Goal: Find specific page/section: Find specific page/section

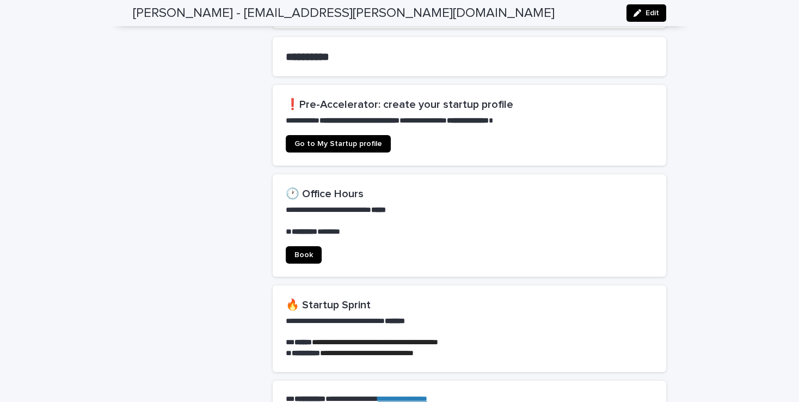
scroll to position [609, 0]
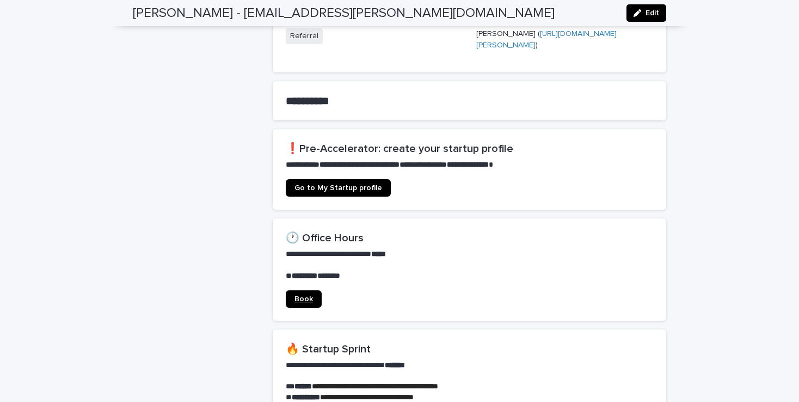
click at [309, 295] on span "Book" at bounding box center [303, 299] width 19 height 8
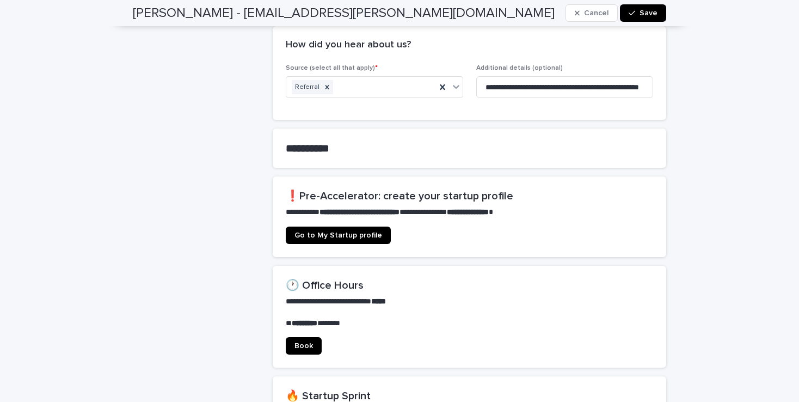
scroll to position [614, 0]
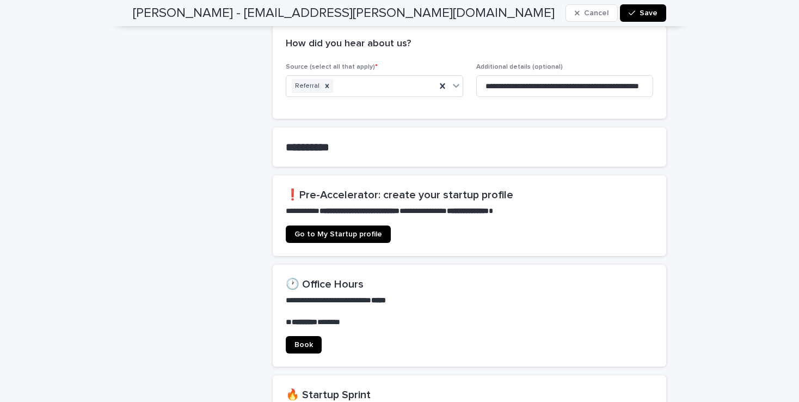
click at [360, 230] on span "Go to My Startup profile" at bounding box center [338, 234] width 88 height 8
